Goal: Task Accomplishment & Management: Use online tool/utility

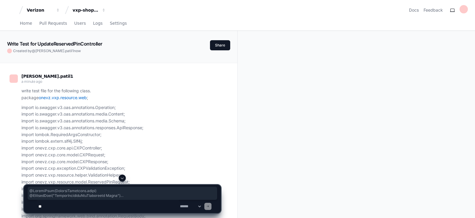
scroll to position [2281, 0]
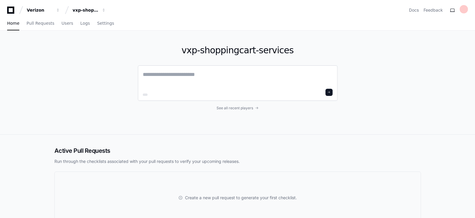
click at [187, 72] on textarea at bounding box center [238, 78] width 190 height 17
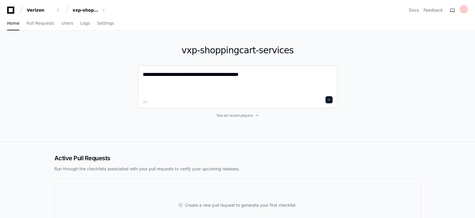
paste textarea "**********"
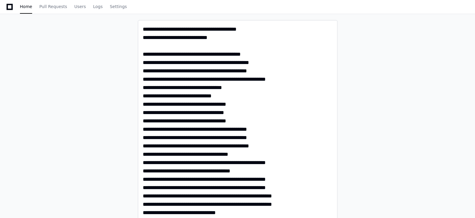
scroll to position [45, 0]
paste textarea "**********"
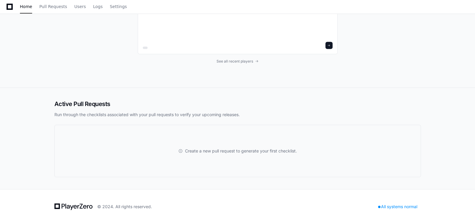
scroll to position [2234, 0]
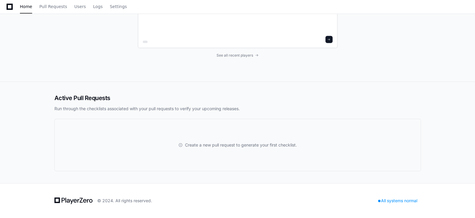
type textarea "**********"
click at [329, 39] on span at bounding box center [328, 39] width 3 height 3
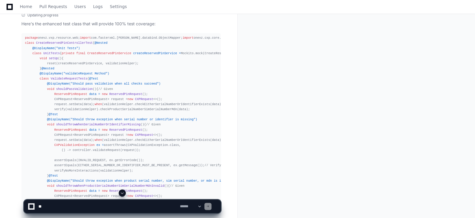
scroll to position [1475, 0]
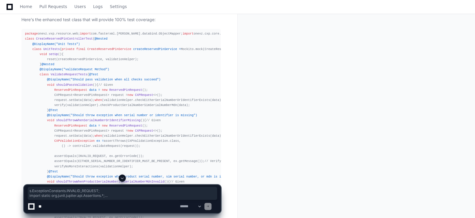
drag, startPoint x: 166, startPoint y: 184, endPoint x: 94, endPoint y: 160, distance: 75.7
drag, startPoint x: 164, startPoint y: 185, endPoint x: 138, endPoint y: 140, distance: 52.4
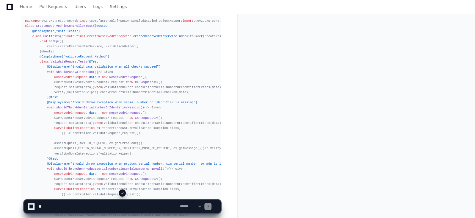
scroll to position [1483, 0]
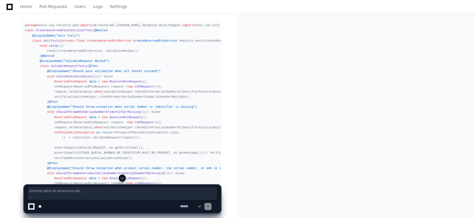
drag, startPoint x: 163, startPoint y: 178, endPoint x: 24, endPoint y: 25, distance: 207.0
copy div "package onevz.vxp.resource.web; import com.fasterxml.[PERSON_NAME].databind.Obj…"
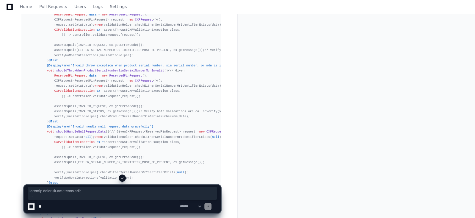
scroll to position [1603, 0]
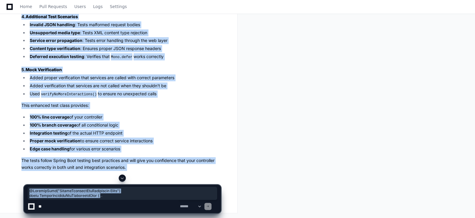
scroll to position [3314, 0]
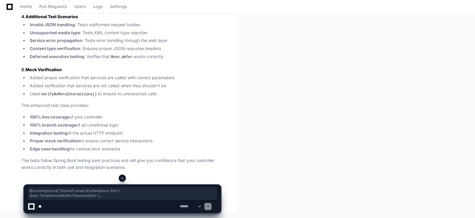
drag, startPoint x: 23, startPoint y: 69, endPoint x: 41, endPoint y: 100, distance: 36.1
copy div "@DisplayName("CreateReservedPinController Tests") class CreateReservedPinContro…"
